Goal: Task Accomplishment & Management: Use online tool/utility

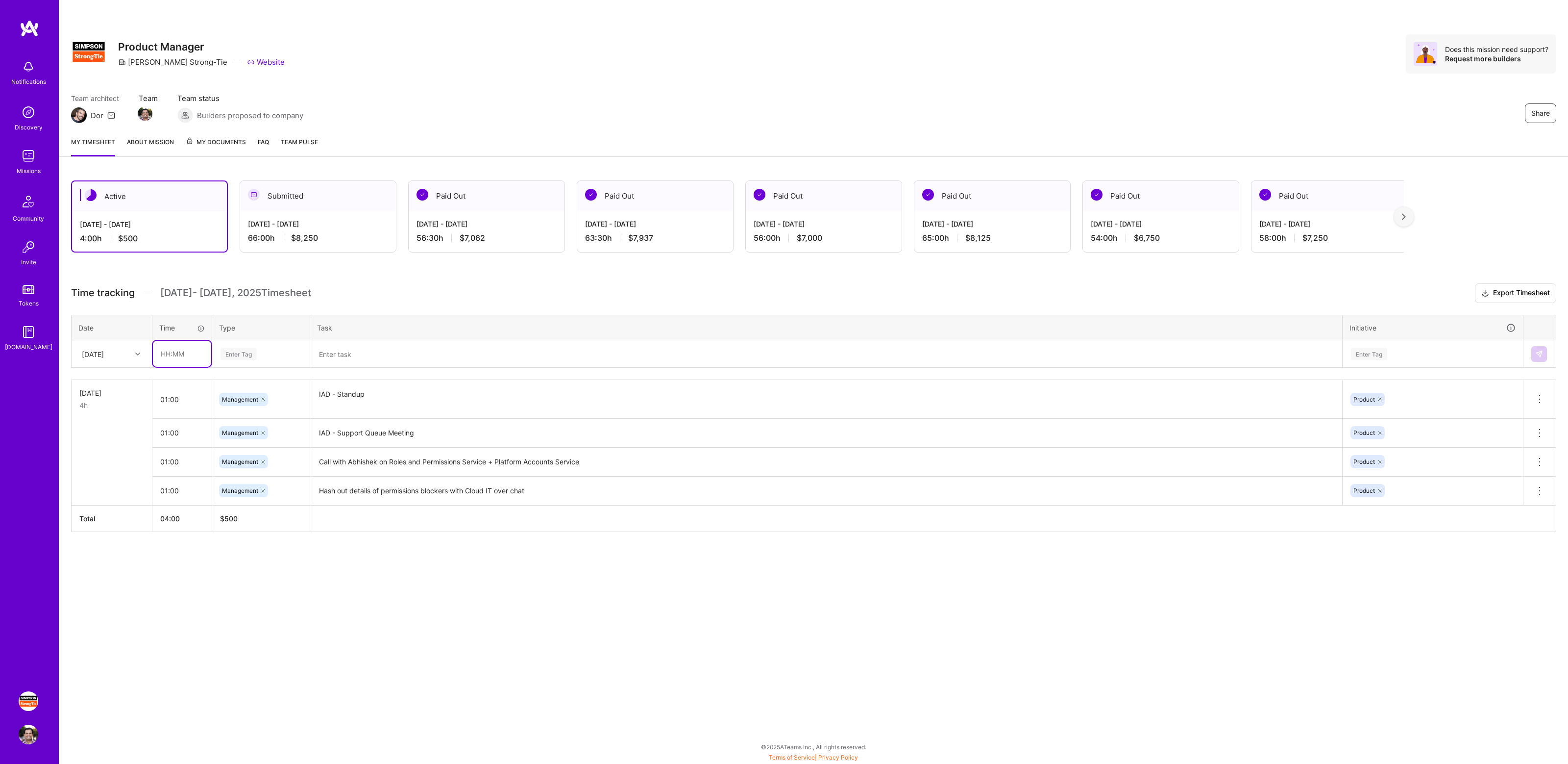
click at [174, 354] on input "text" at bounding box center [182, 354] width 58 height 26
type input "01:00"
click at [351, 273] on div "Active Oct 1 - Oct 15, 2025 4:00 h $500 Submitted Sep 16 - Sep 30, 2025 66:00 h…" at bounding box center [814, 374] width 1509 height 411
click at [181, 354] on input "text" at bounding box center [182, 354] width 58 height 26
type input "03:00"
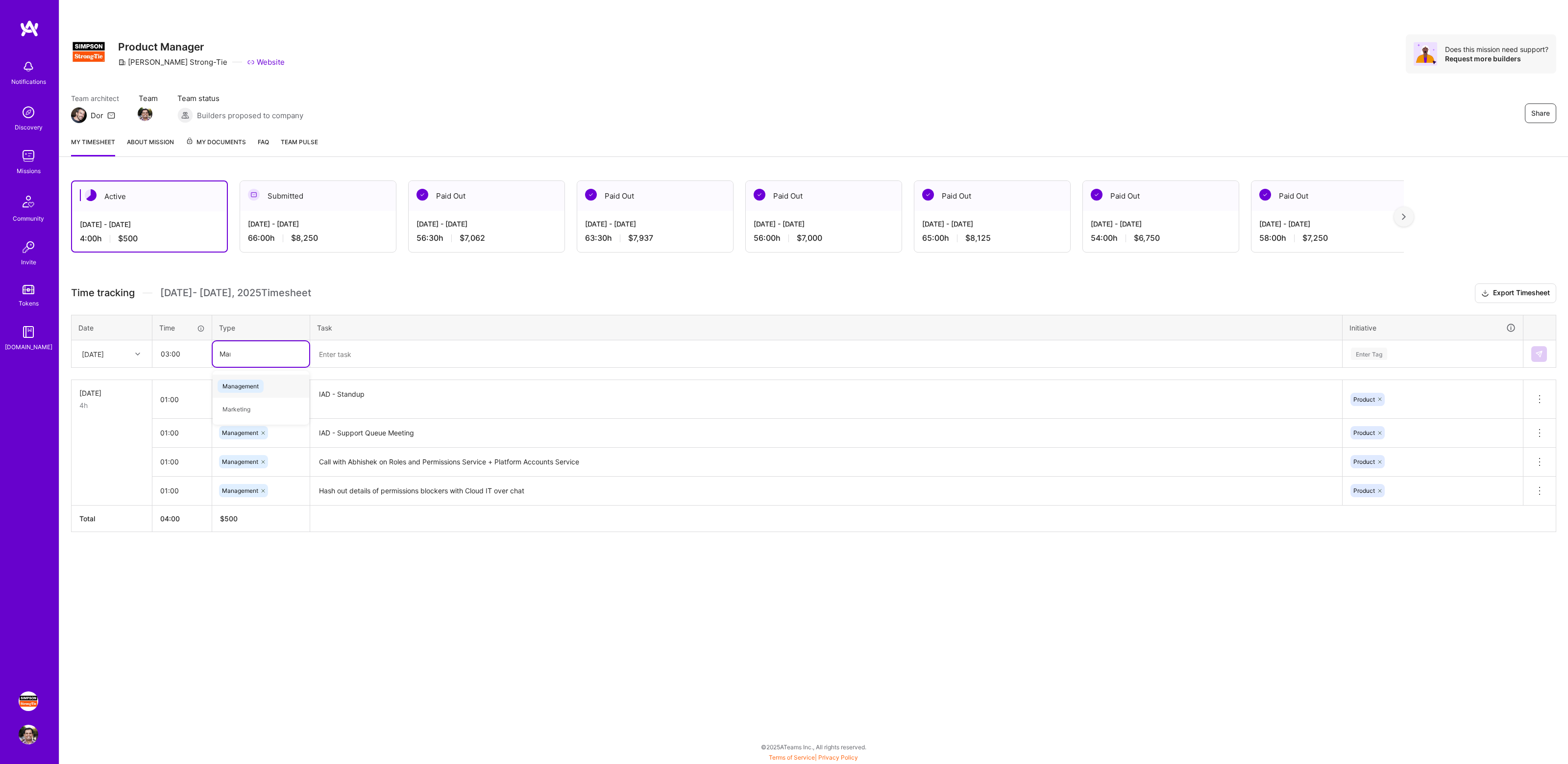
type input "Mana"
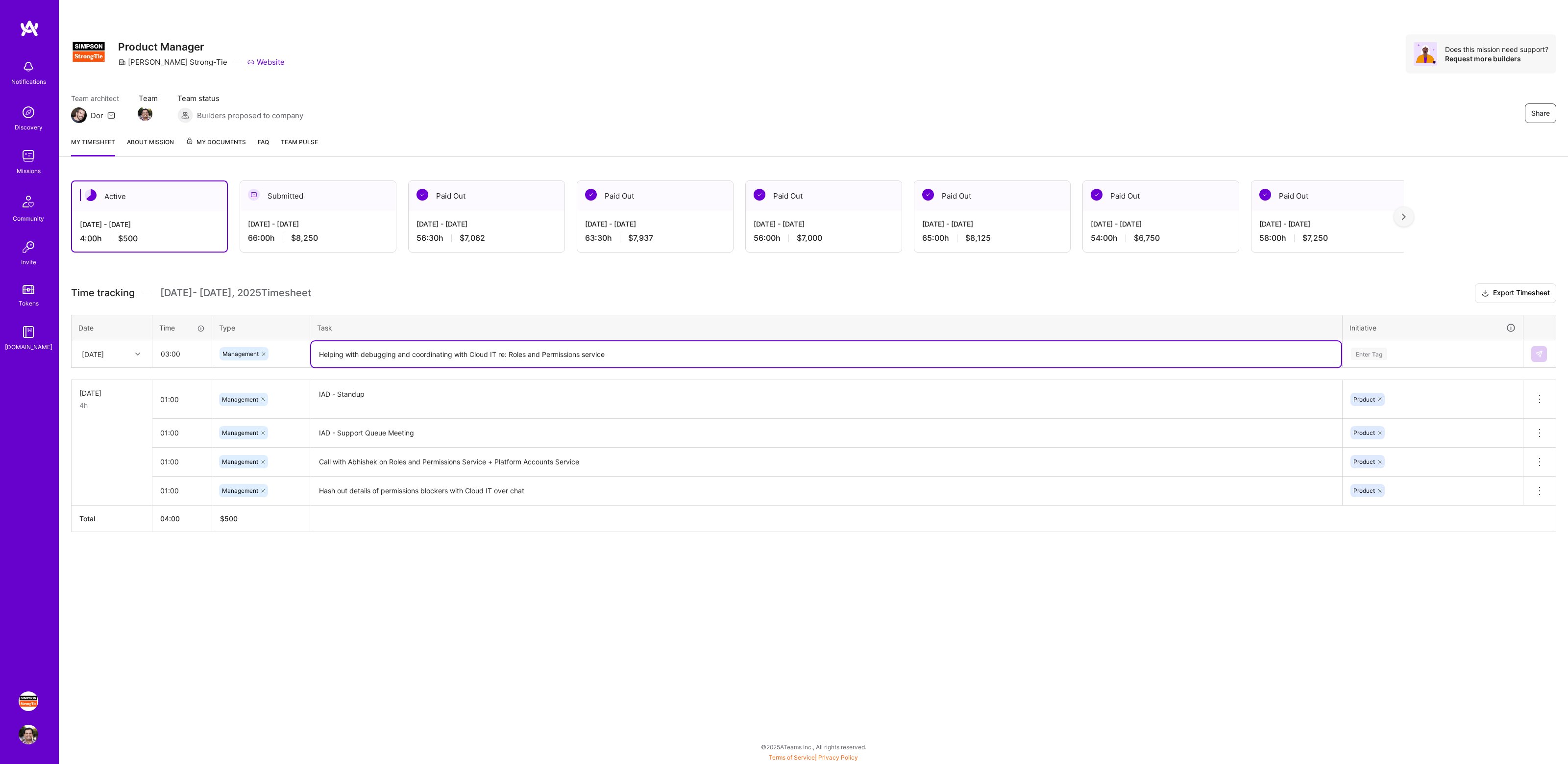
type textarea "Helping with debugging and coordinating with Cloud IT re: Roles and Permissions…"
click at [1412, 350] on div "Enter Tag" at bounding box center [1434, 354] width 166 height 12
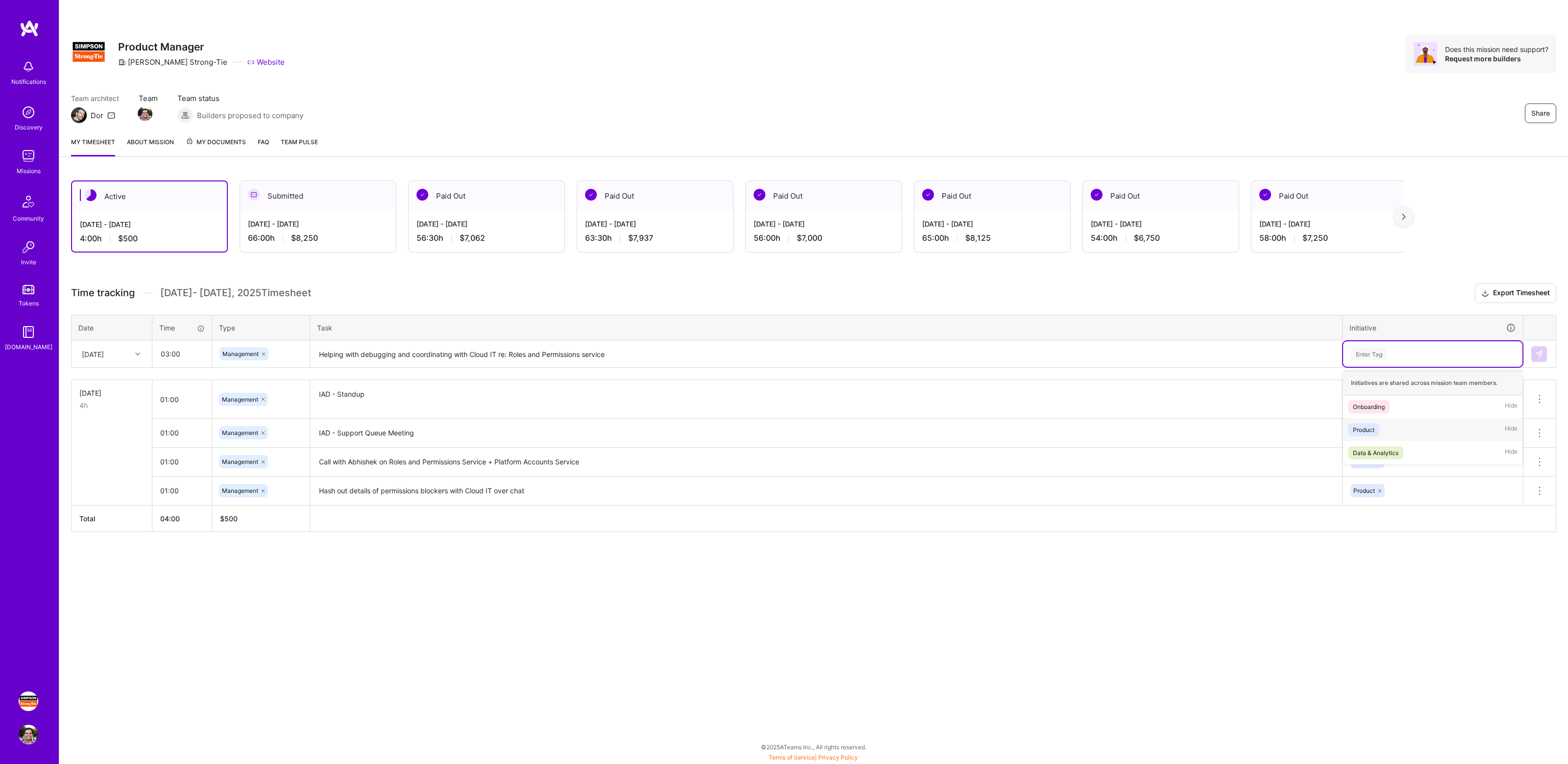
click at [1397, 419] on div "Product Hide" at bounding box center [1433, 430] width 179 height 23
click at [1535, 353] on button at bounding box center [1540, 354] width 15 height 15
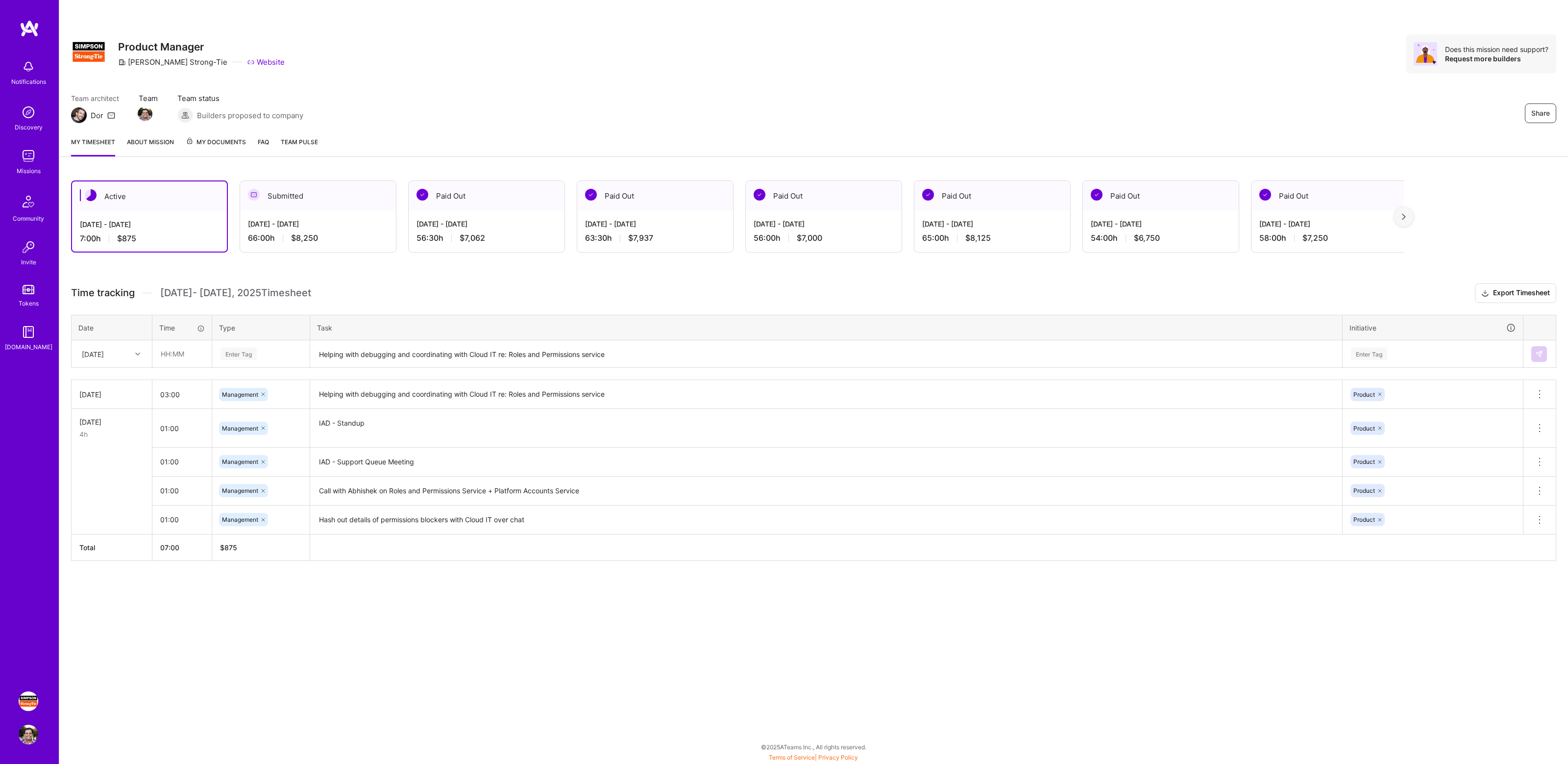
click at [1167, 90] on div "Share Product Manager [PERSON_NAME]-Tie Website Does this mission need support?…" at bounding box center [814, 65] width 1509 height 129
click at [814, 88] on div "Share Product Manager [PERSON_NAME]-Tie Website Does this mission need support?…" at bounding box center [814, 65] width 1509 height 129
click at [1059, 85] on div "Share Product Manager [PERSON_NAME]-Tie Website Does this mission need support?…" at bounding box center [814, 65] width 1509 height 129
click at [1086, 87] on div "Share Product Manager [PERSON_NAME]-Tie Website Does this mission need support?…" at bounding box center [814, 65] width 1509 height 129
click at [1221, 103] on div "Team architect Dor Team Team status Builders proposed to company Share" at bounding box center [814, 108] width 1486 height 30
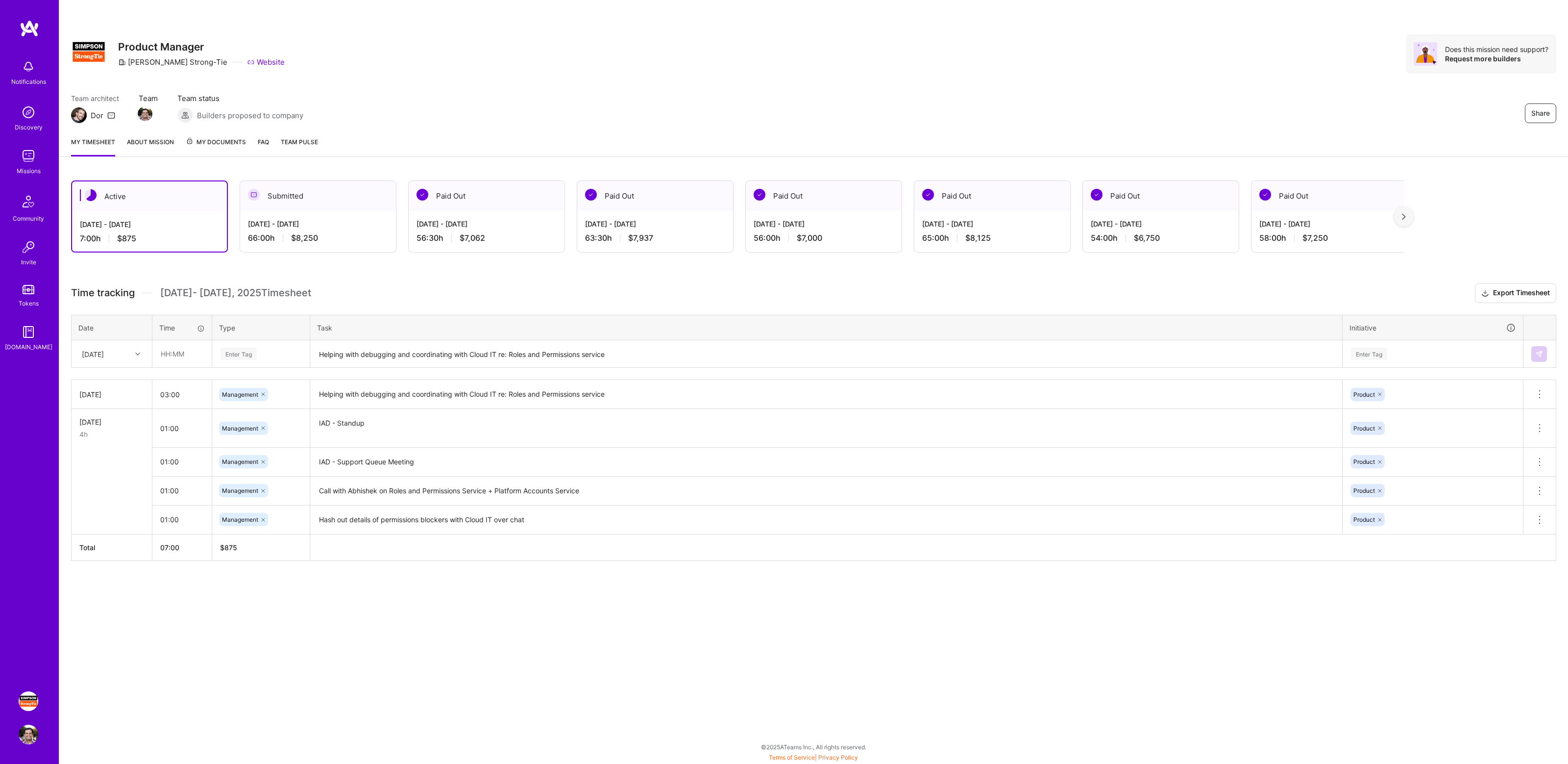
click at [870, 74] on div "Share Product Manager [PERSON_NAME]-Tie Website Does this mission need support?…" at bounding box center [814, 65] width 1509 height 129
click at [721, 61] on div "Share Product Manager [PERSON_NAME]-Tie Website Does this mission need support?…" at bounding box center [814, 54] width 1486 height 39
click at [772, 82] on div "Share Product Manager [PERSON_NAME]-Tie Website Does this mission need support?…" at bounding box center [814, 65] width 1509 height 129
